Goal: Task Accomplishment & Management: Use online tool/utility

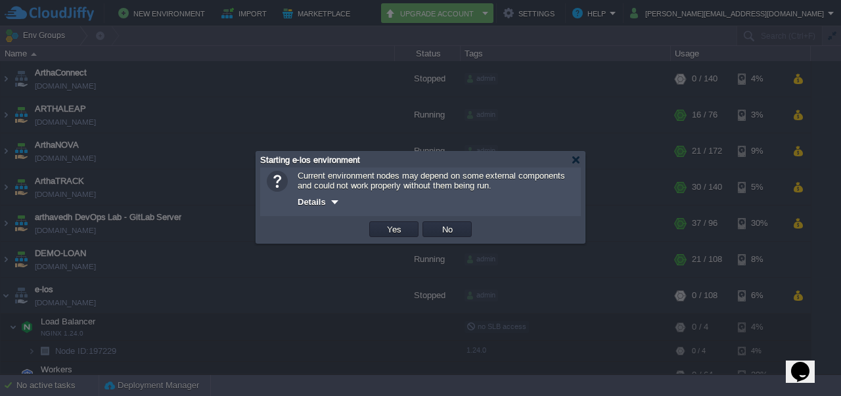
scroll to position [82, 0]
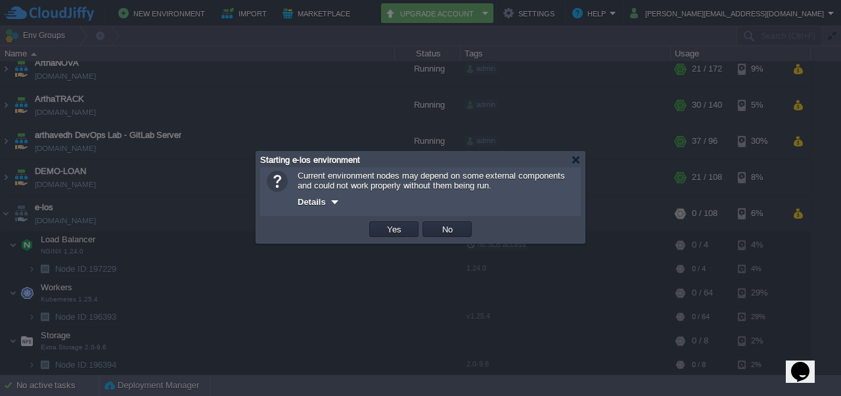
click at [429, 285] on div at bounding box center [420, 198] width 841 height 396
click at [586, 158] on div at bounding box center [586, 200] width 4 height 85
click at [581, 158] on div "Starting e-los environment" at bounding box center [422, 160] width 325 height 16
click at [574, 165] on div "Starting e-los environment" at bounding box center [420, 160] width 321 height 16
click at [575, 163] on div at bounding box center [576, 160] width 10 height 10
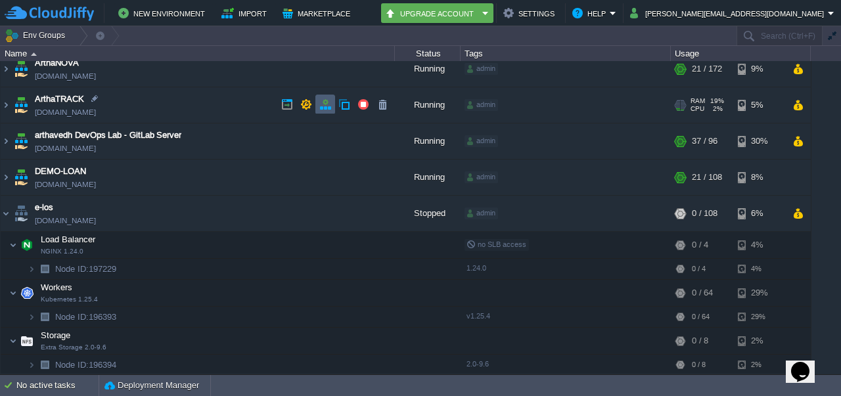
scroll to position [0, 0]
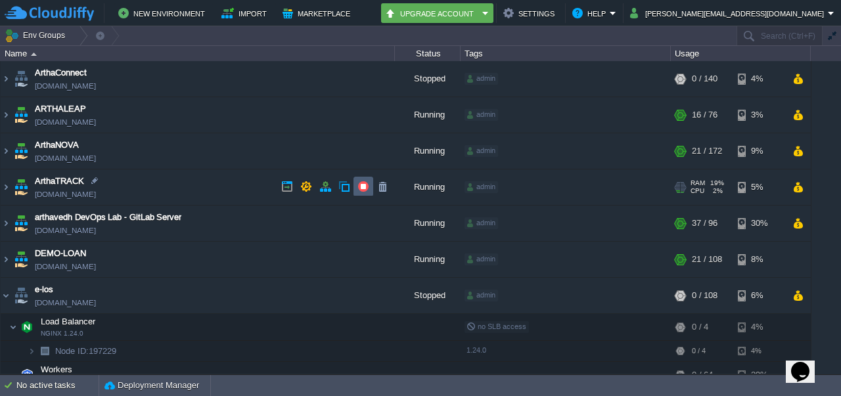
click at [365, 186] on button "button" at bounding box center [364, 187] width 12 height 12
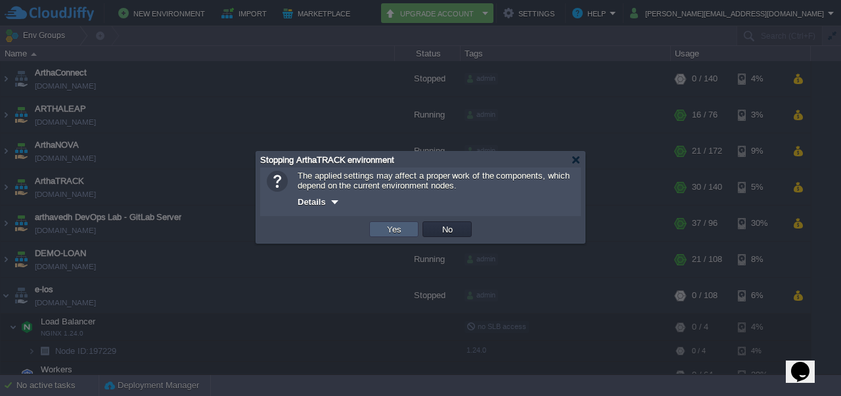
click at [383, 231] on td "Yes" at bounding box center [393, 230] width 49 height 16
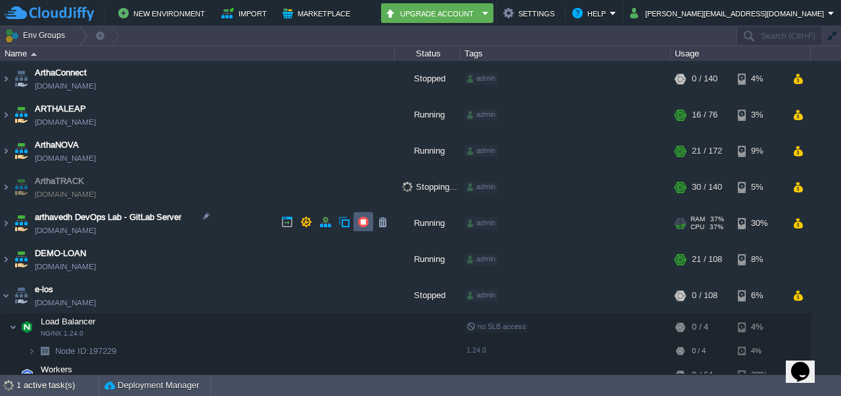
click at [361, 224] on button "button" at bounding box center [364, 222] width 12 height 12
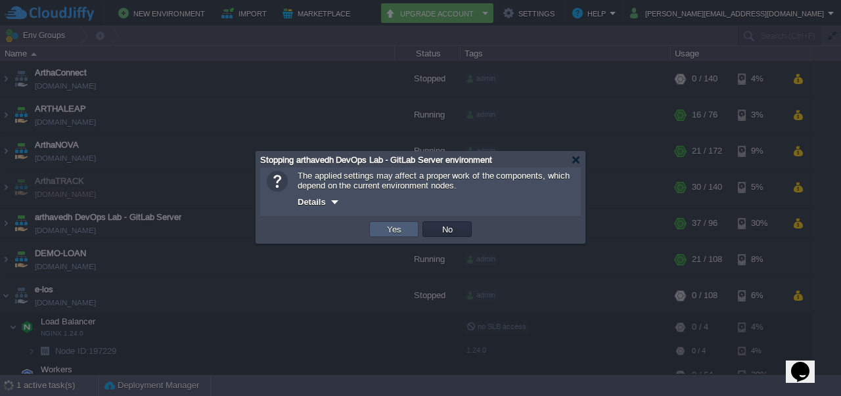
click at [384, 228] on button "Yes" at bounding box center [394, 230] width 22 height 12
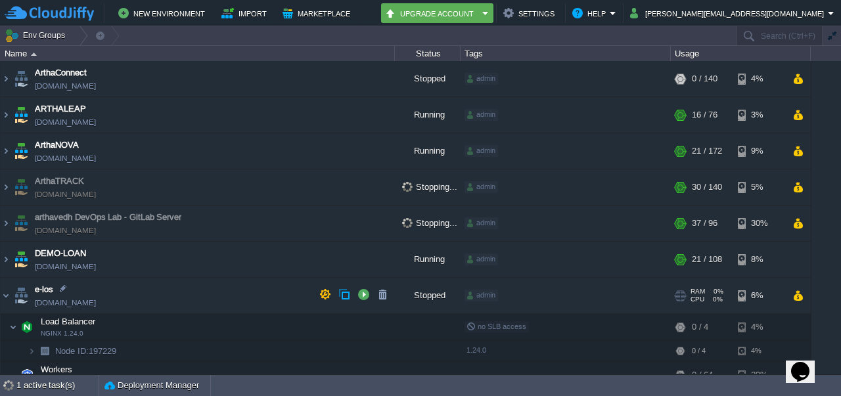
scroll to position [37, 0]
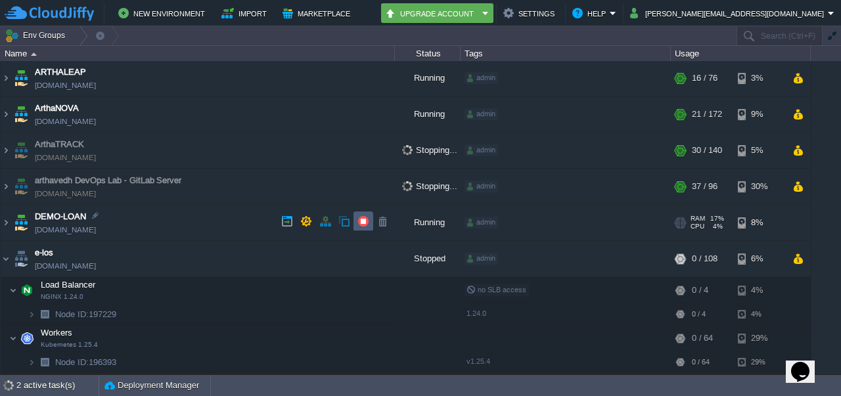
click at [362, 224] on button "button" at bounding box center [364, 222] width 12 height 12
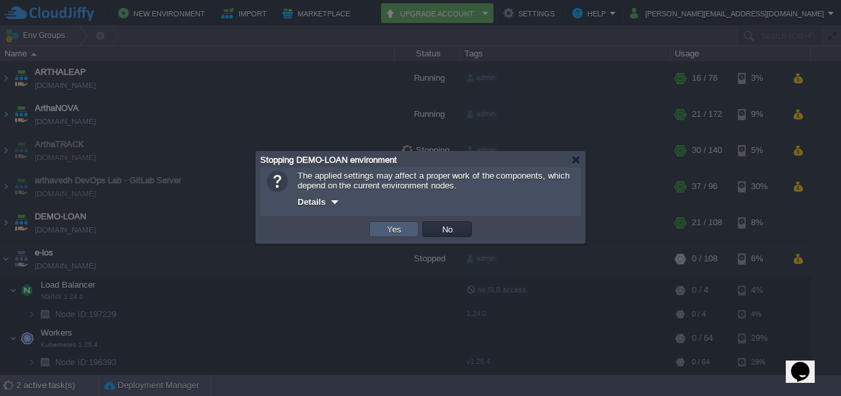
click at [379, 232] on td "Yes" at bounding box center [393, 230] width 49 height 16
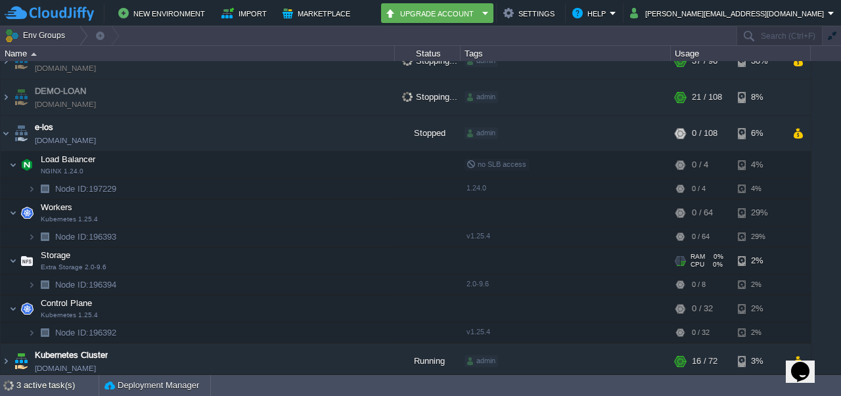
scroll to position [272, 0]
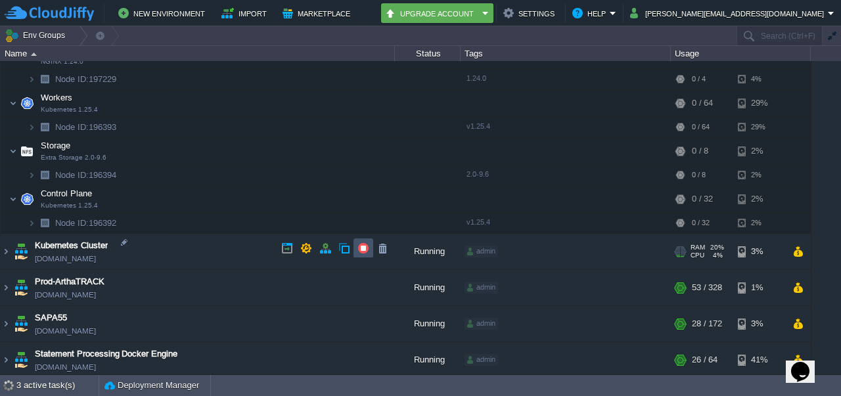
click at [364, 252] on button "button" at bounding box center [364, 249] width 12 height 12
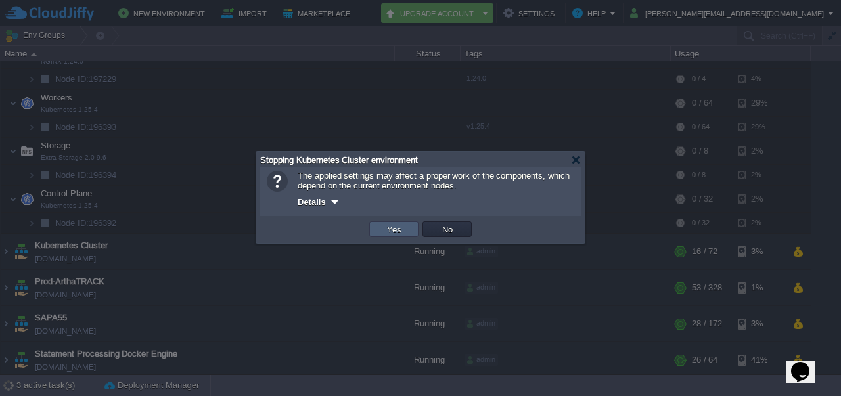
click at [381, 229] on td "Yes" at bounding box center [393, 230] width 49 height 16
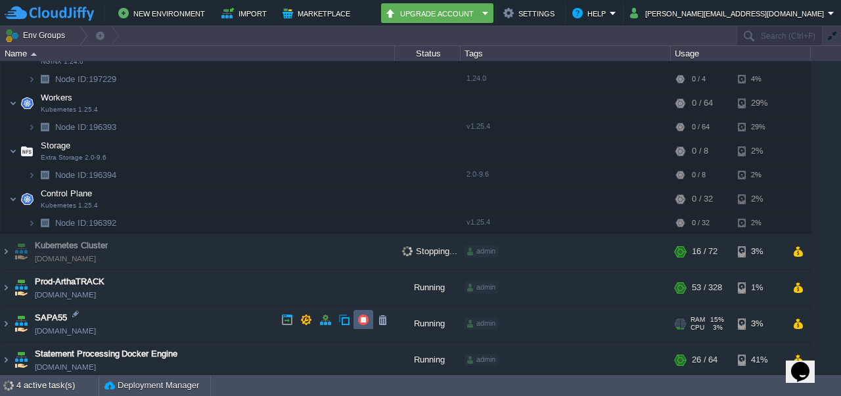
click at [358, 320] on button "button" at bounding box center [364, 320] width 12 height 12
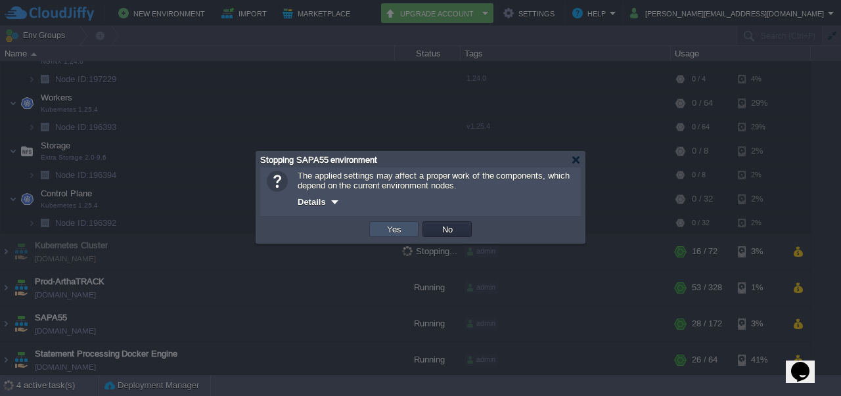
click at [397, 232] on button "Yes" at bounding box center [394, 230] width 22 height 12
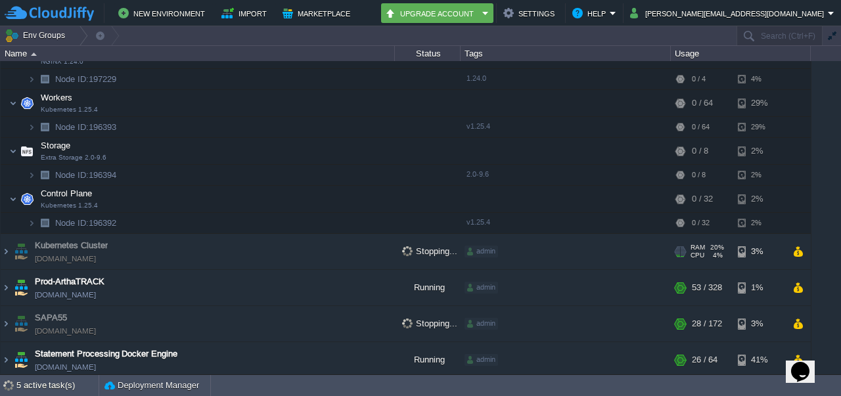
scroll to position [0, 0]
